Goal: Participate in discussion: Engage in conversation with other users on a specific topic

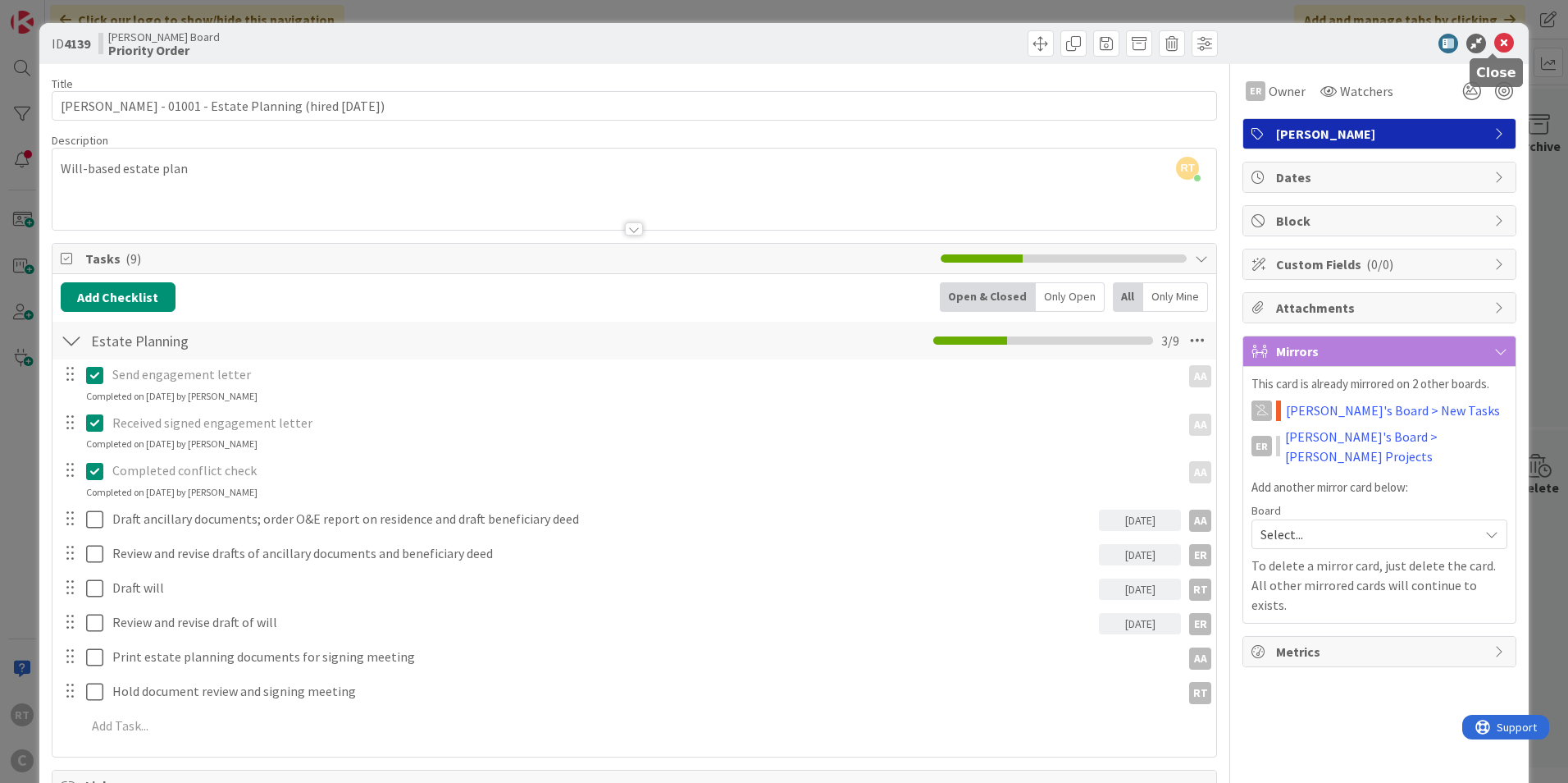
click at [1500, 38] on icon at bounding box center [1504, 43] width 19 height 19
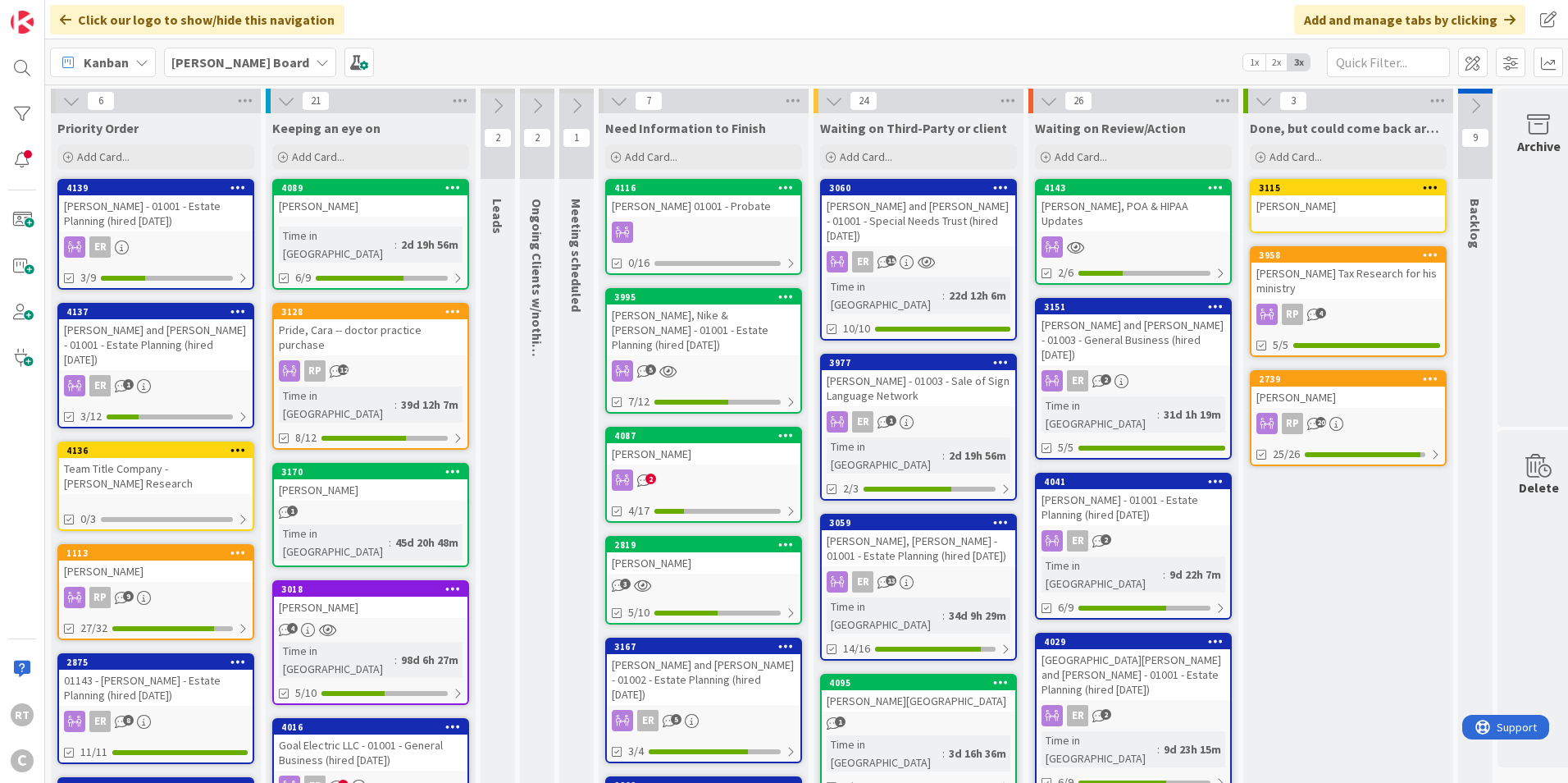
click at [140, 329] on div "[PERSON_NAME] and [PERSON_NAME] - 01001 - Estate Planning (hired [DATE])" at bounding box center [156, 345] width 193 height 50
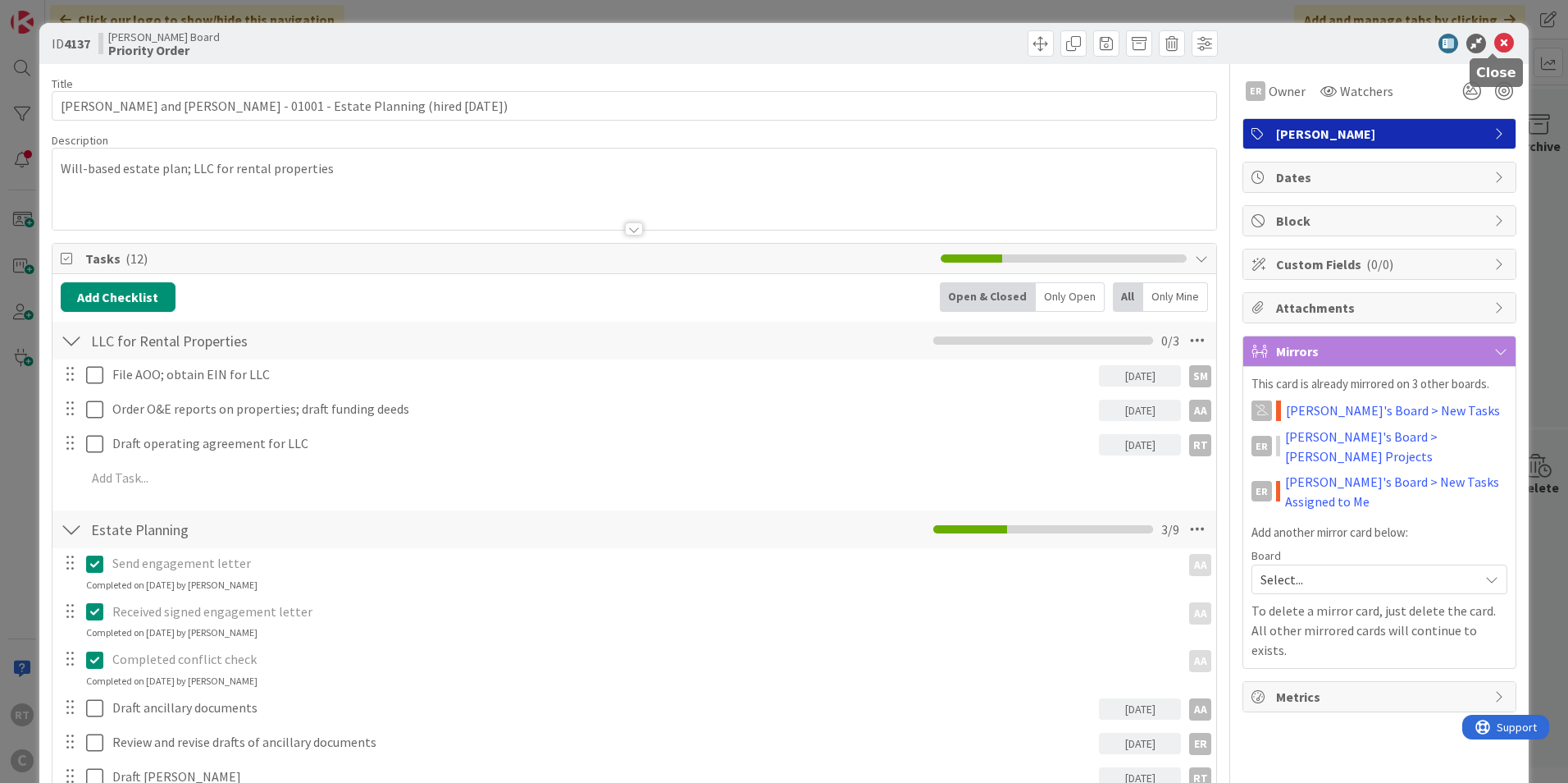
click at [1499, 39] on icon at bounding box center [1504, 43] width 19 height 19
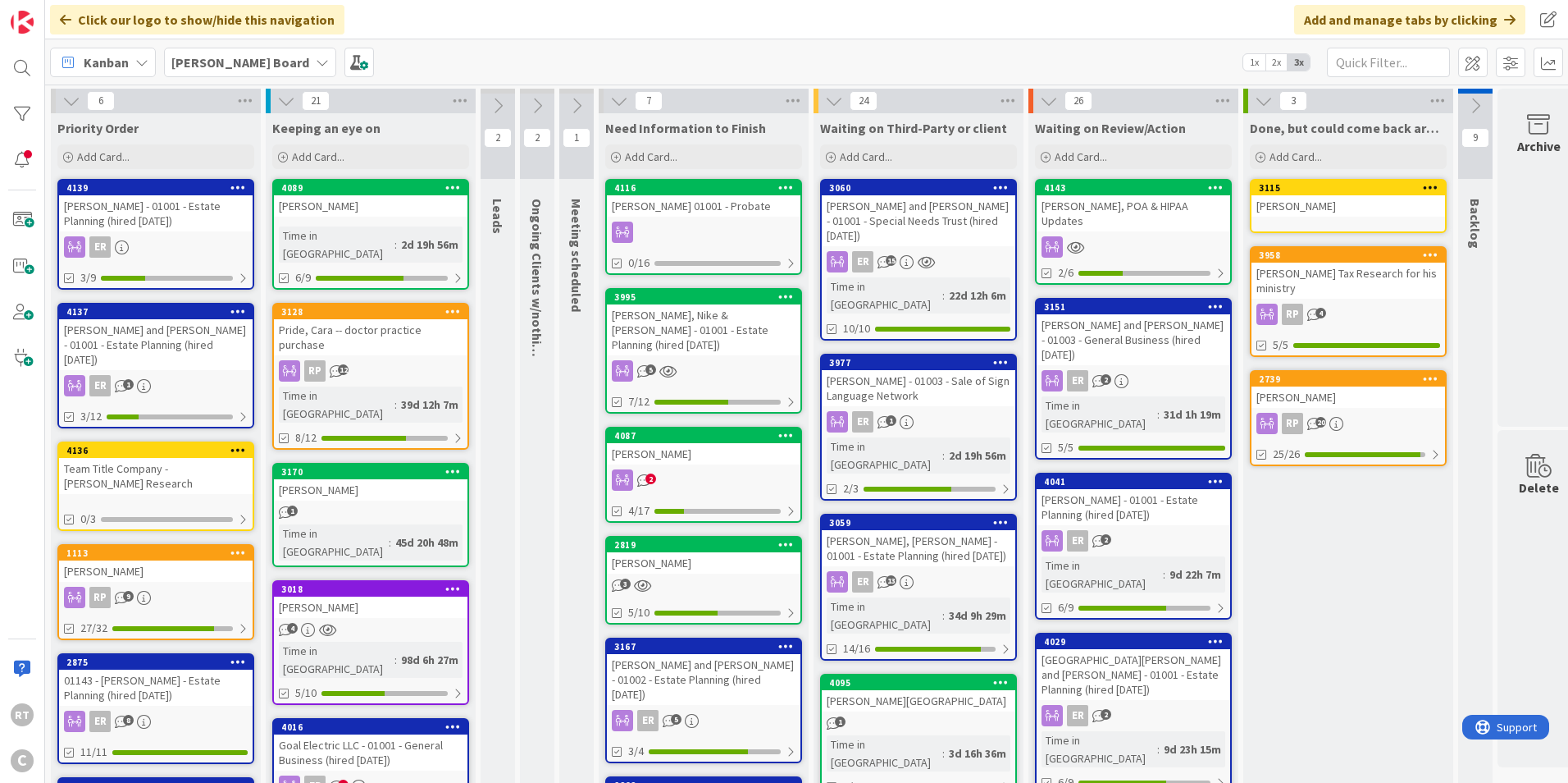
click at [151, 209] on div "[PERSON_NAME] - 01001 - Estate Planning (hired [DATE])" at bounding box center [156, 213] width 193 height 36
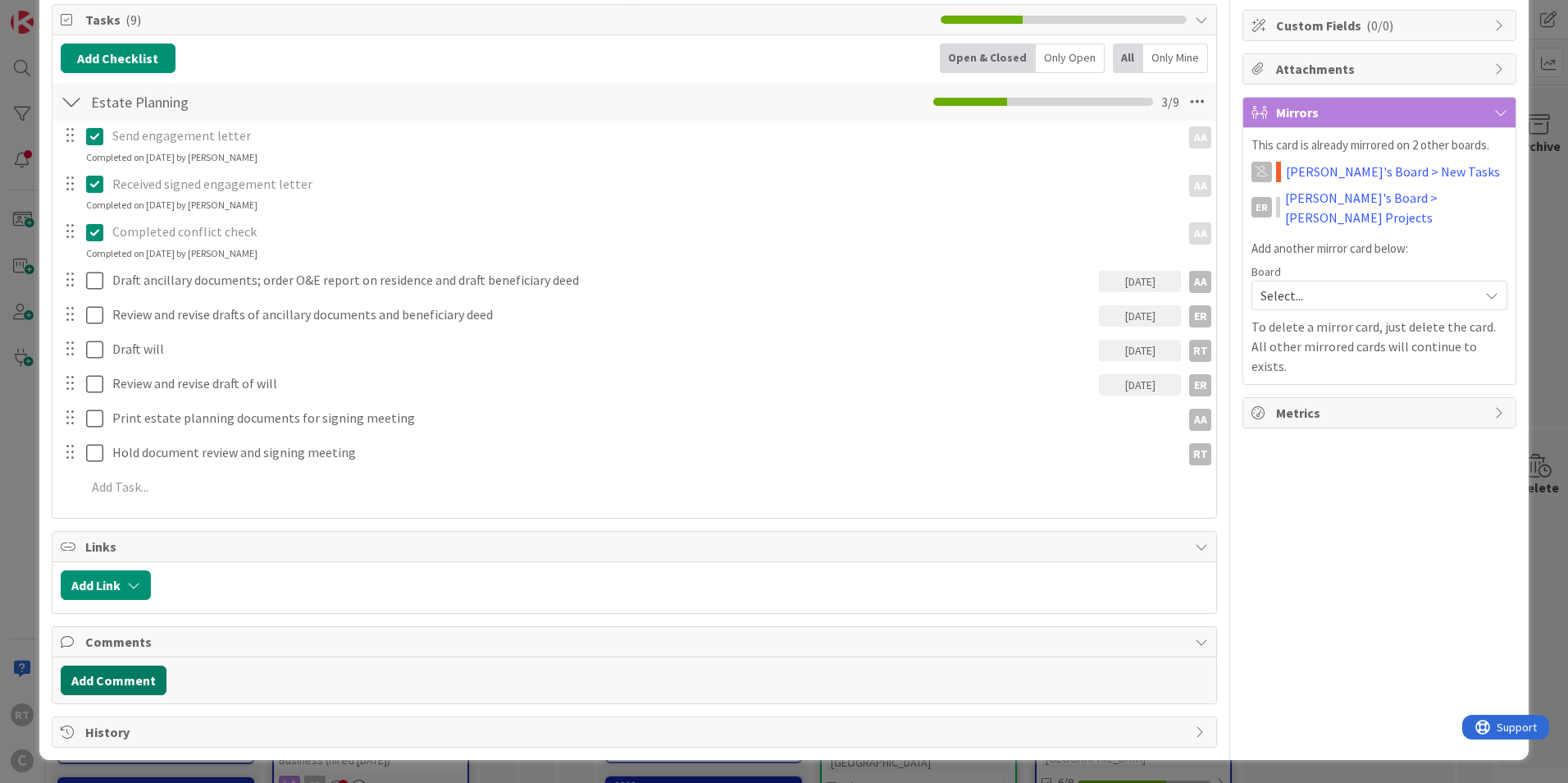
click at [126, 669] on button "Add Comment" at bounding box center [114, 680] width 106 height 29
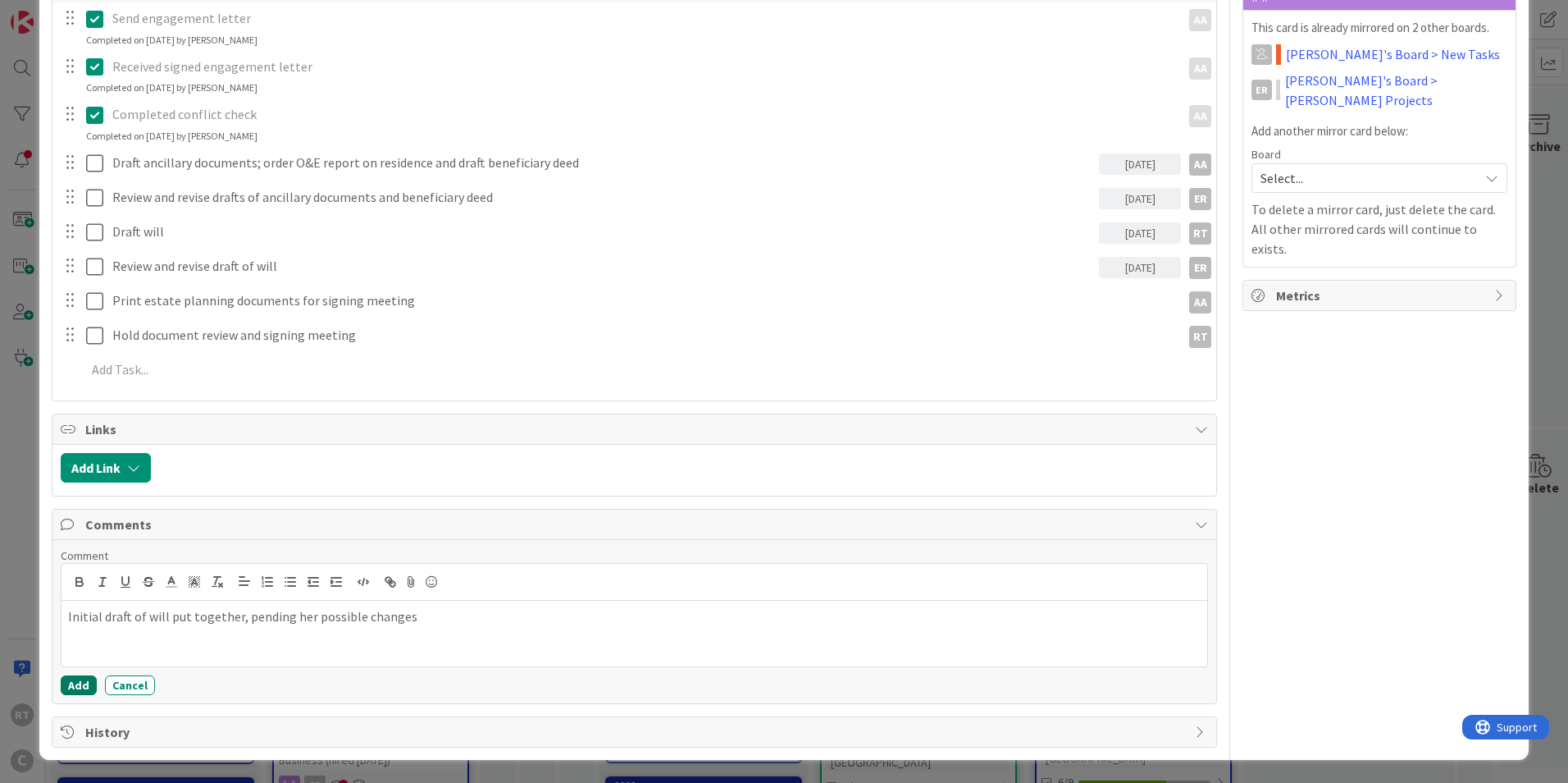
click at [76, 687] on button "Add" at bounding box center [78, 685] width 36 height 19
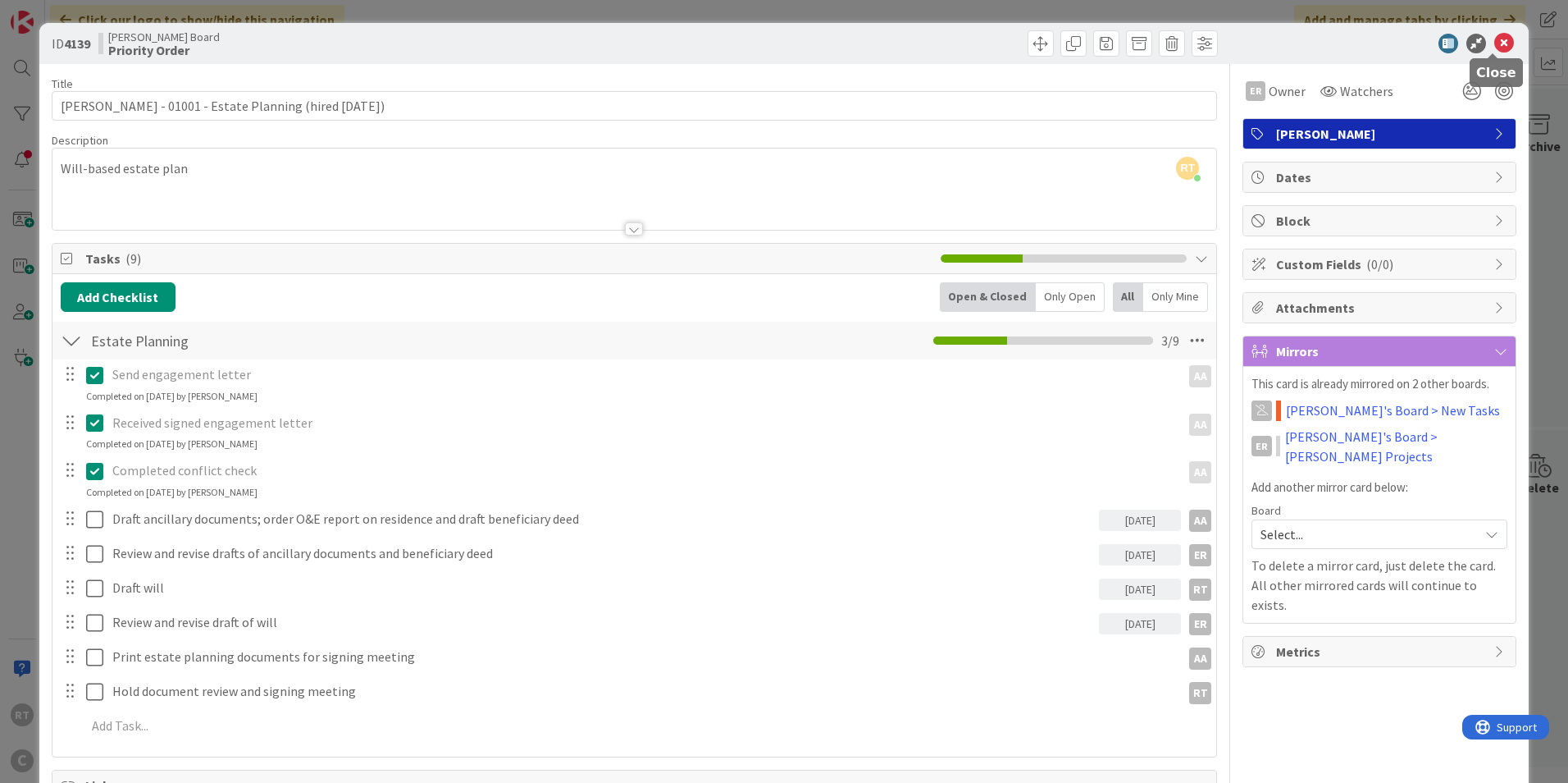
click at [1497, 49] on icon at bounding box center [1504, 43] width 19 height 19
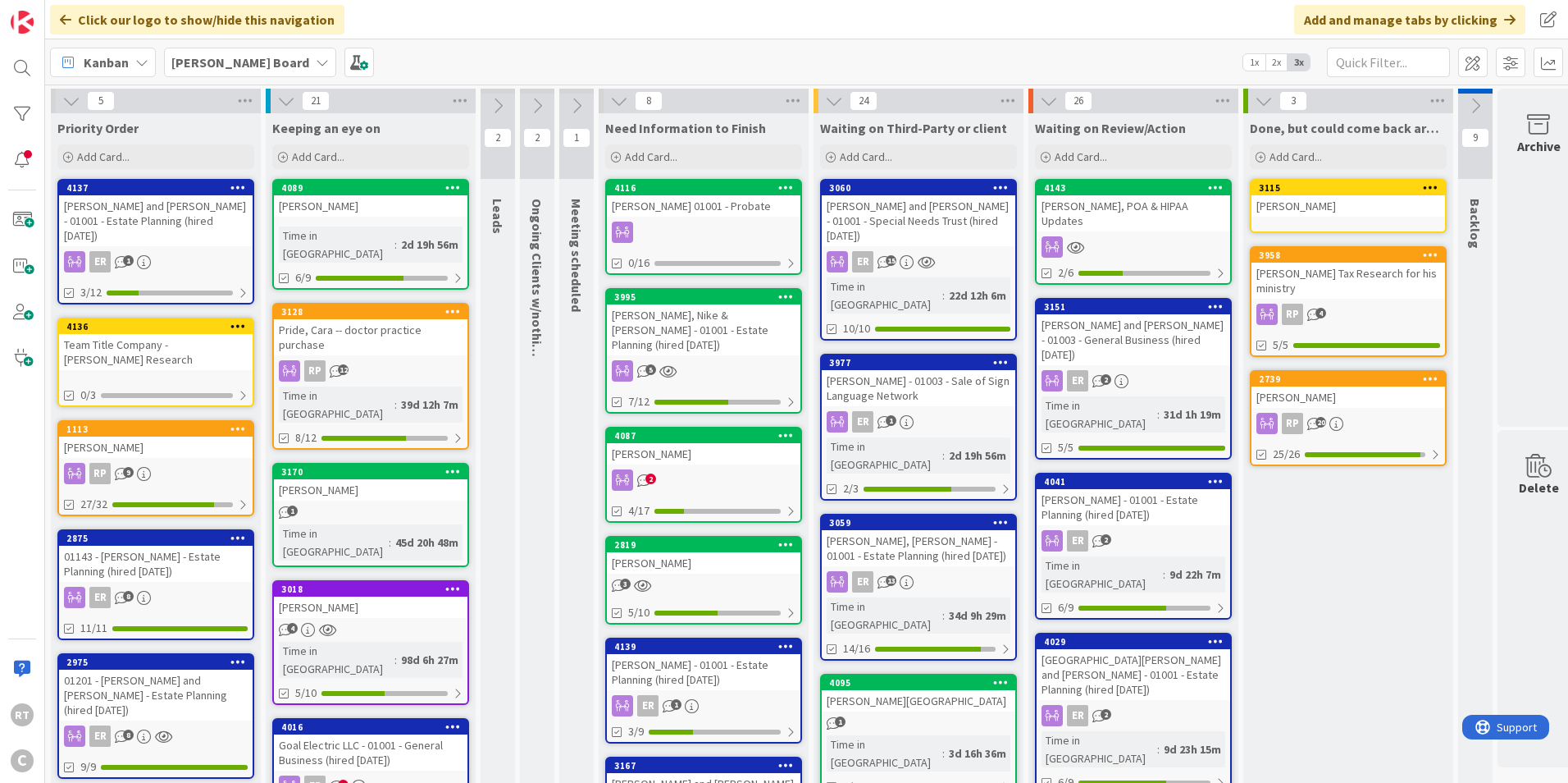
click at [177, 209] on div "[PERSON_NAME] and [PERSON_NAME] - 01001 - Estate Planning (hired [DATE])" at bounding box center [156, 220] width 193 height 50
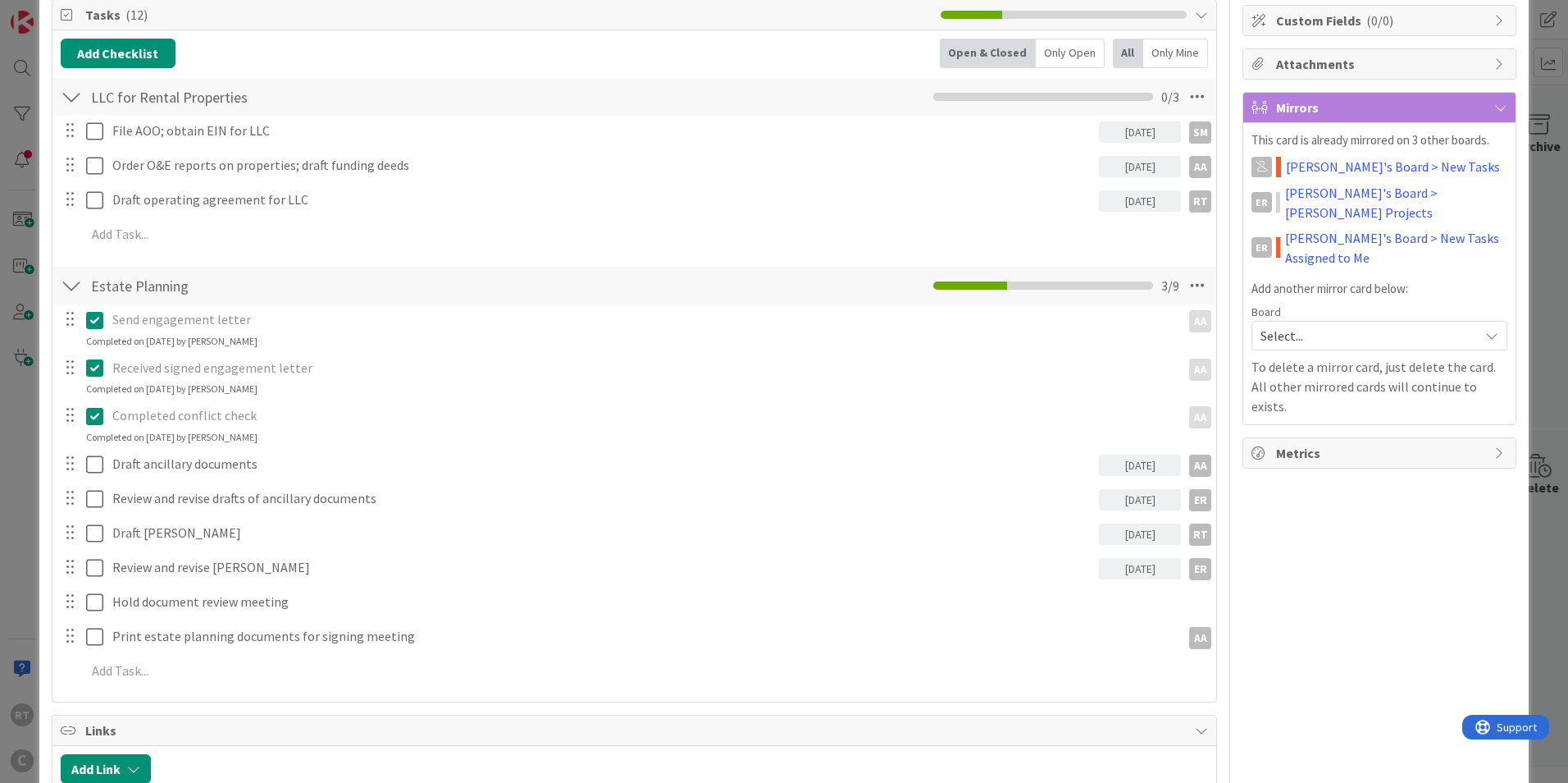
scroll to position [246, 0]
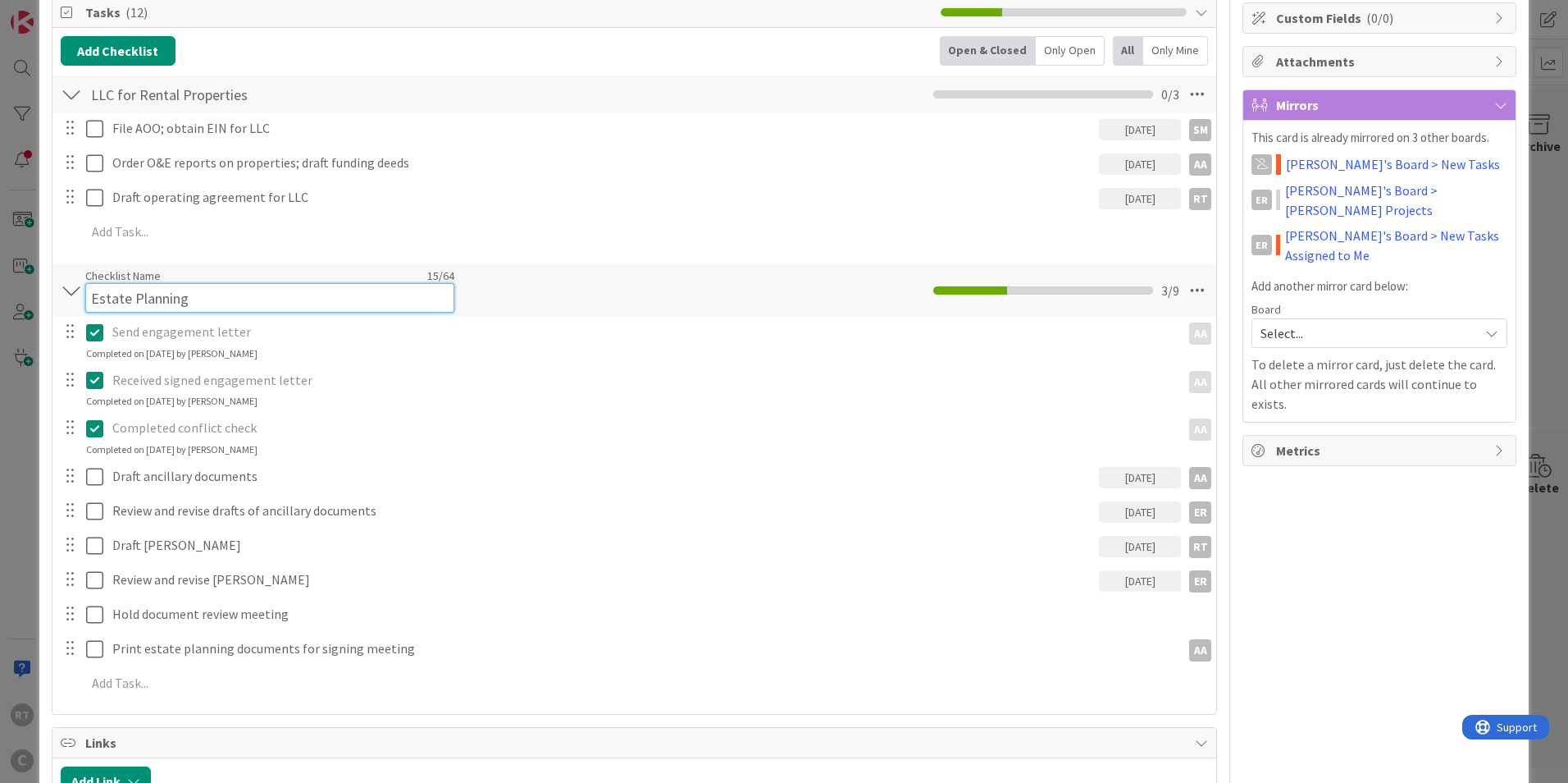
click at [284, 294] on input "Estate Planning" at bounding box center [269, 298] width 369 height 29
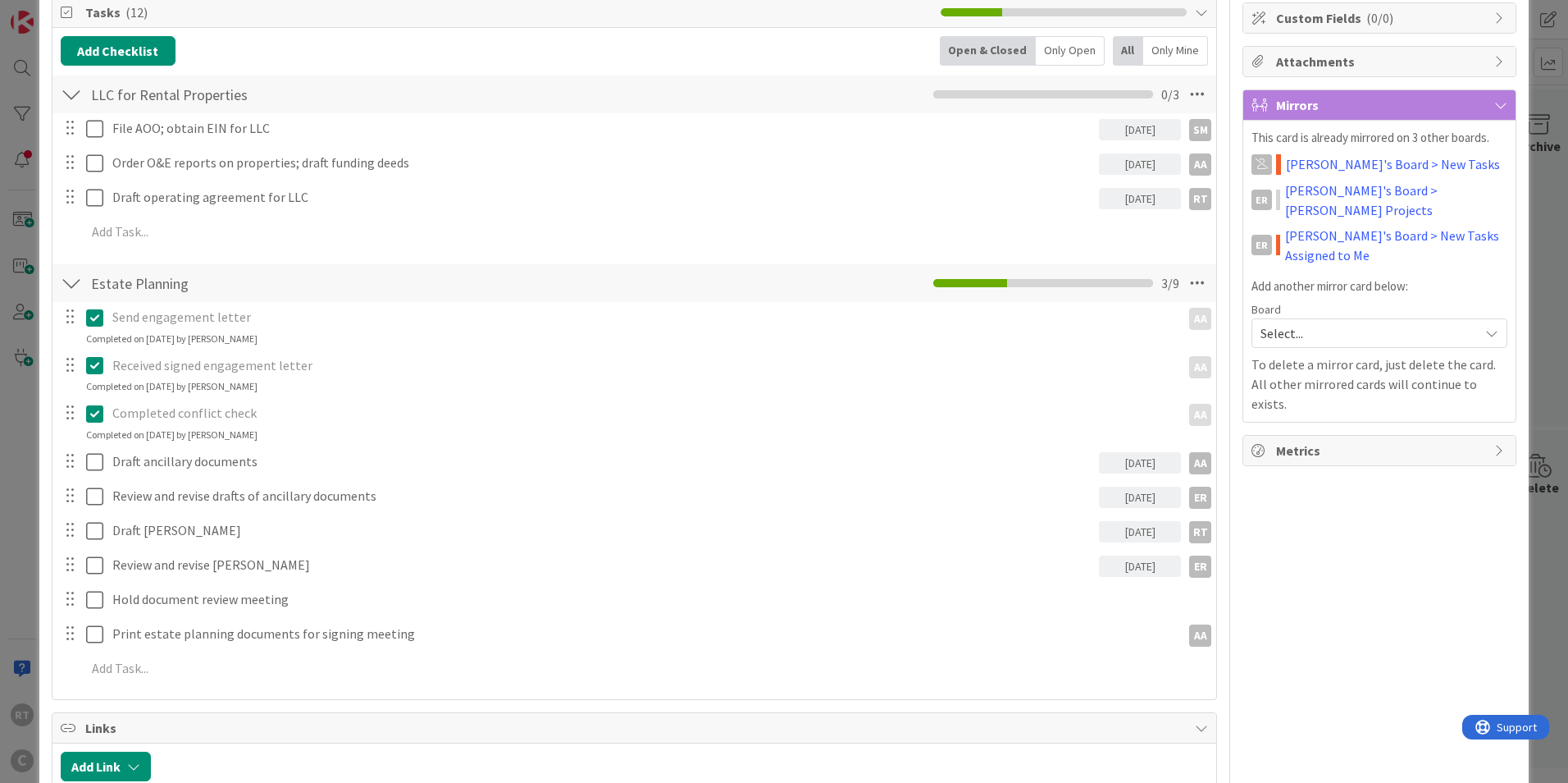
click at [744, 310] on div "Estate Planning Checklist Name 15 / 64 Estate Planning 3 / 9 Send engagement le…" at bounding box center [634, 476] width 1164 height 428
